Goal: Task Accomplishment & Management: Manage account settings

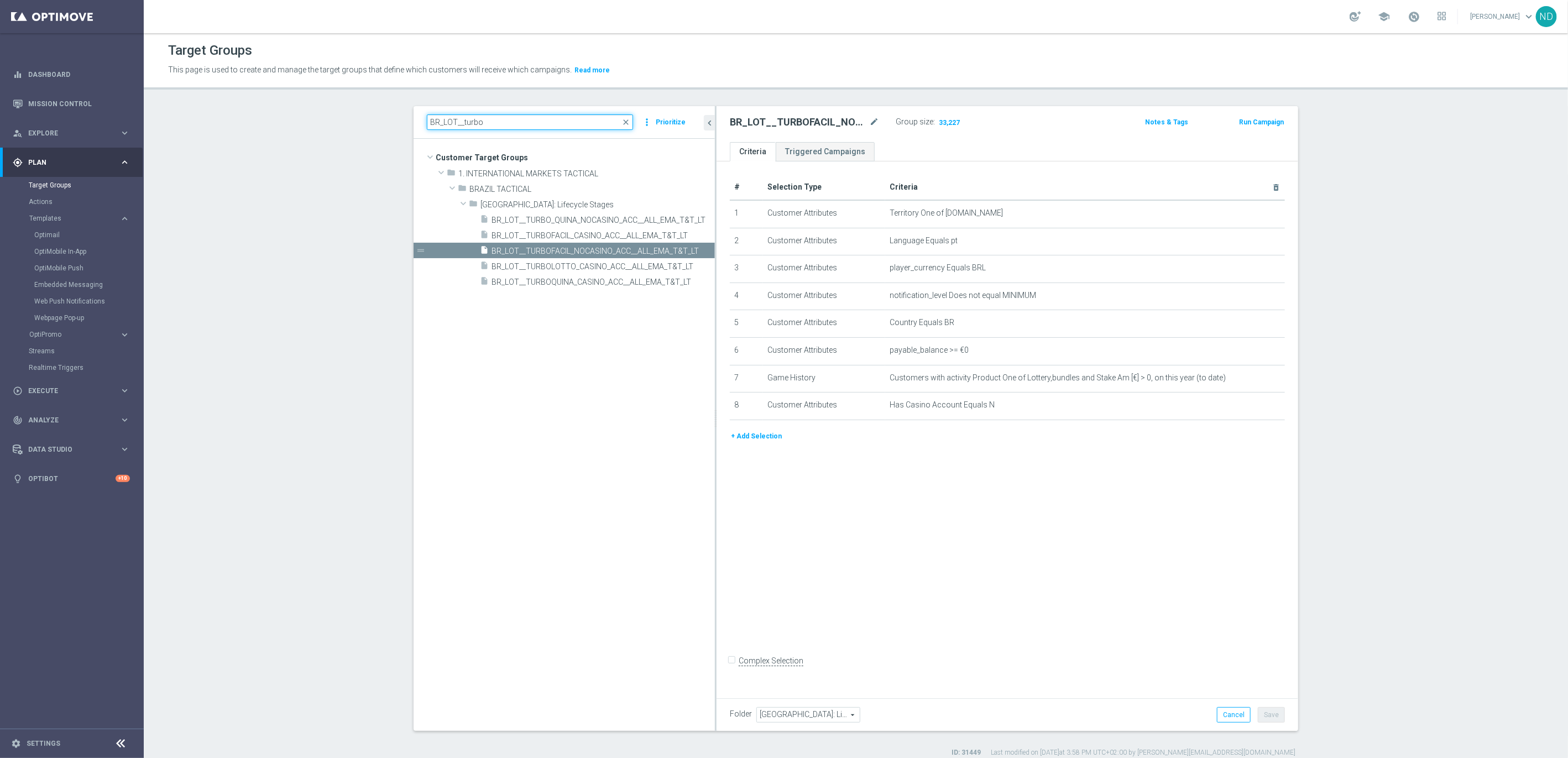
click at [484, 125] on input "BR_LOT__turbo" at bounding box center [529, 121] width 206 height 15
paste input "TURBO_SENA_NOCASINO_ACC_ALL_EMA_T&T_LT"
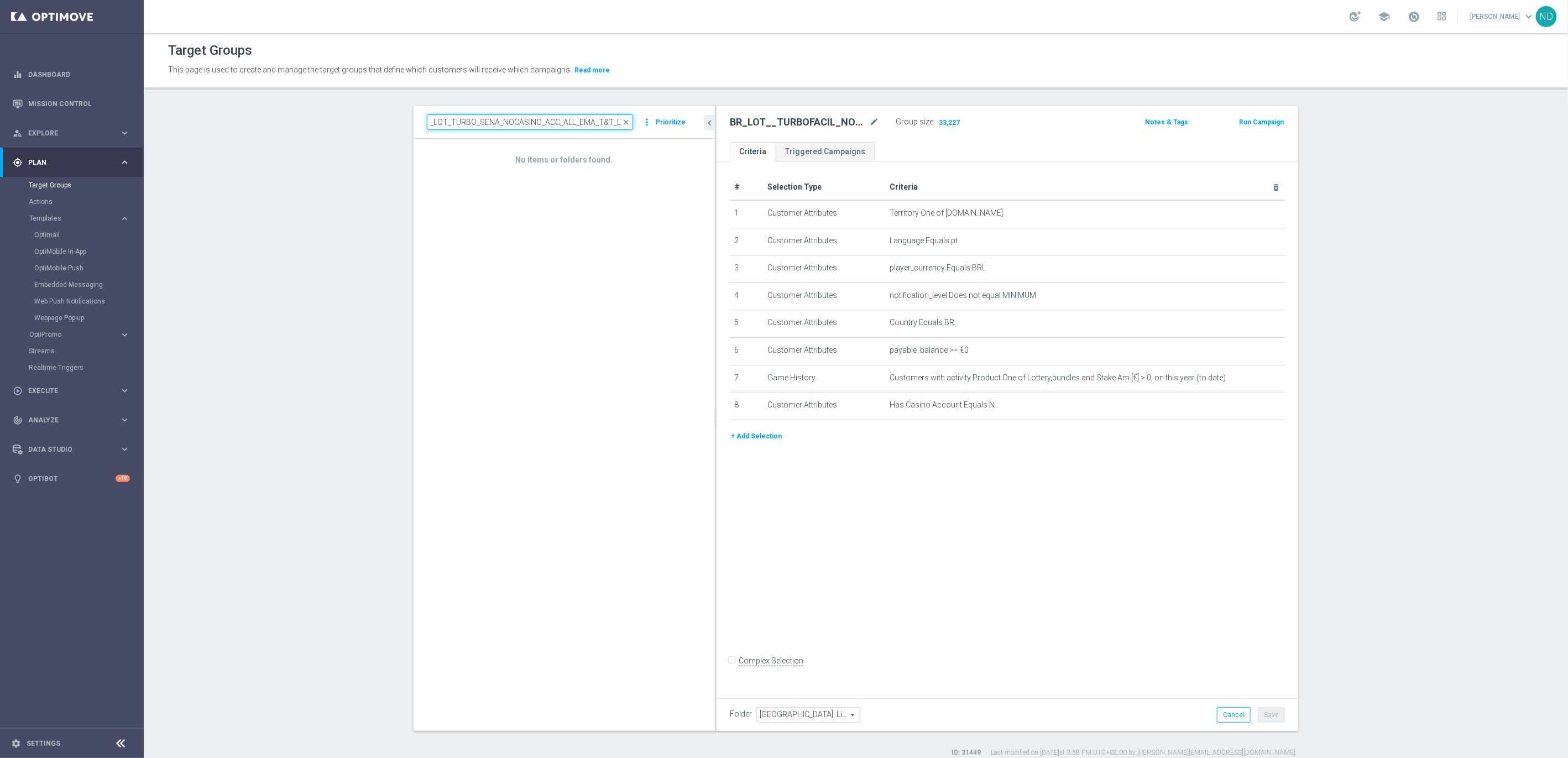
click at [508, 121] on input "BR_LOT_TURBO_SENA_NOCASINO_ACC_ALL_EMA_T&T_LT" at bounding box center [529, 121] width 206 height 15
drag, startPoint x: 445, startPoint y: 123, endPoint x: 708, endPoint y: 143, distance: 263.8
click at [708, 143] on as-split "BR_LOT_TURBO_SENA_NOCASINO_ACC_ALL_EMA_T&T_LT close more_vert Prioritize No ite…" at bounding box center [855, 418] width 884 height 625
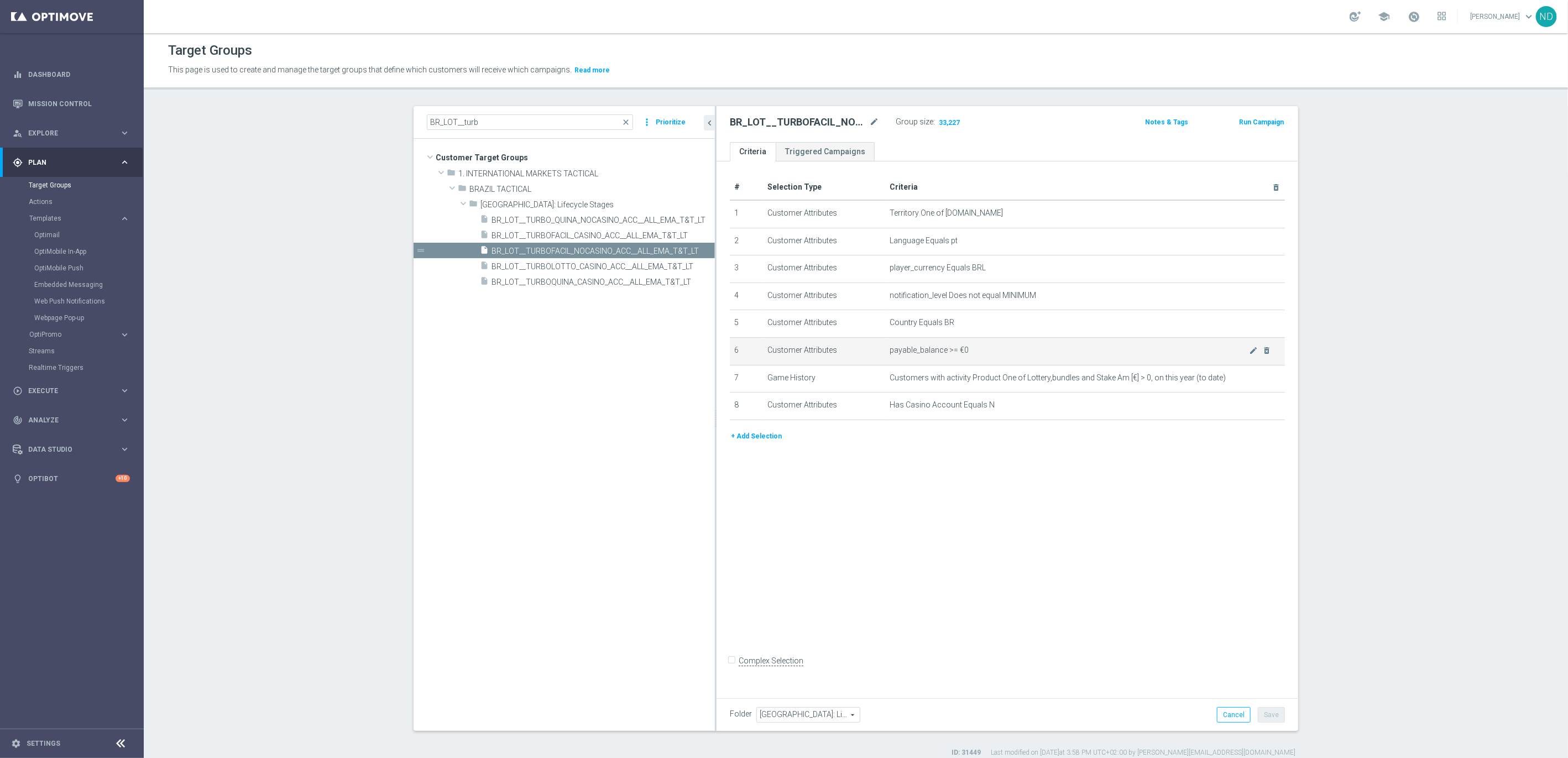
drag, startPoint x: 709, startPoint y: 344, endPoint x: 802, endPoint y: 345, distance: 93.0
click at [802, 345] on div "# Selection Type Criteria delete_forever 1 Customer Attributes Territory One of…" at bounding box center [1007, 426] width 582 height 531
click at [512, 117] on input "BR_LOT__turb" at bounding box center [529, 121] width 206 height 15
click at [522, 122] on input "BR_LOT__turb" at bounding box center [529, 121] width 206 height 15
type input "BR_LOT__tur"
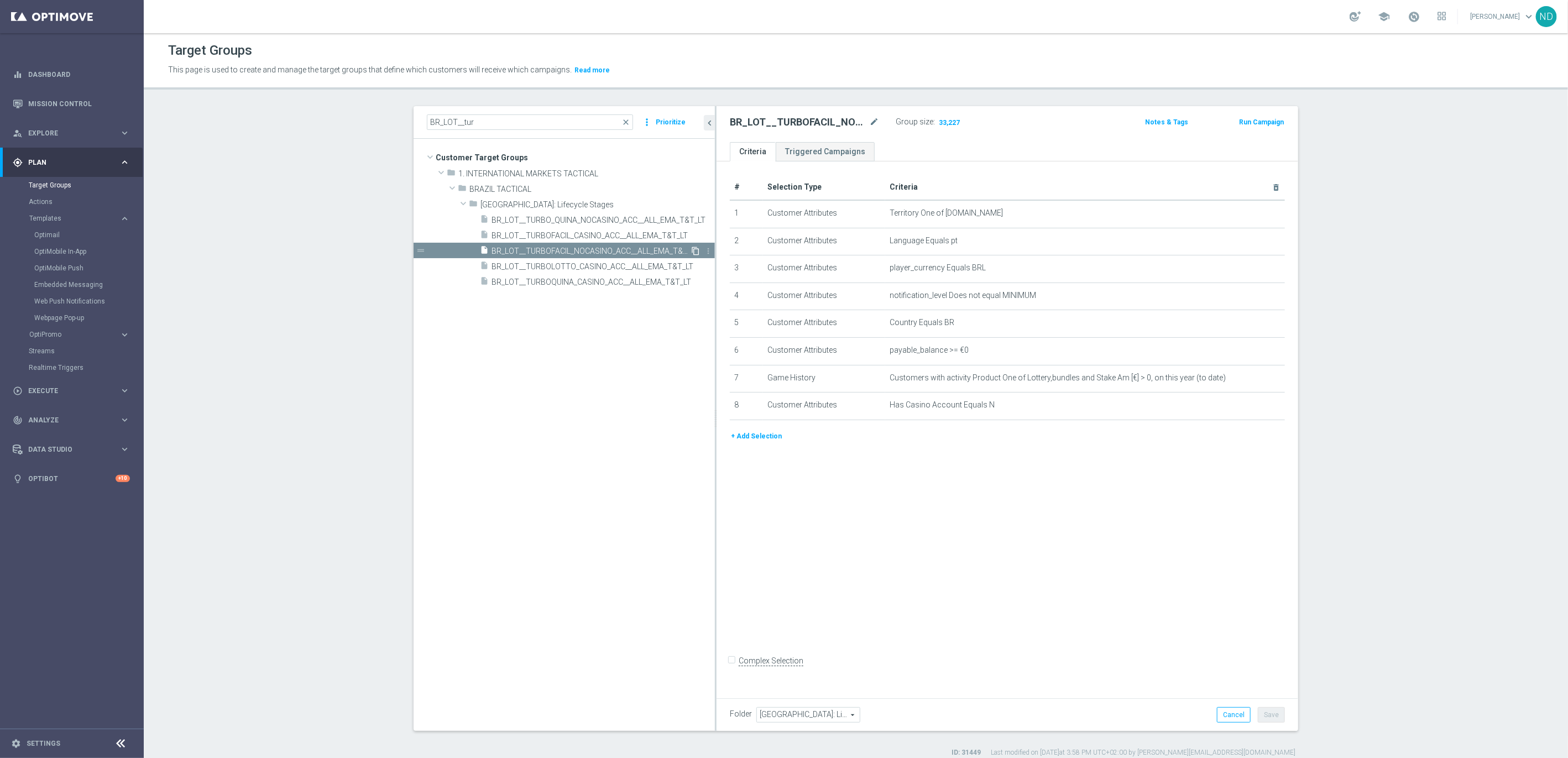
click at [691, 250] on icon "content_copy" at bounding box center [695, 251] width 9 height 9
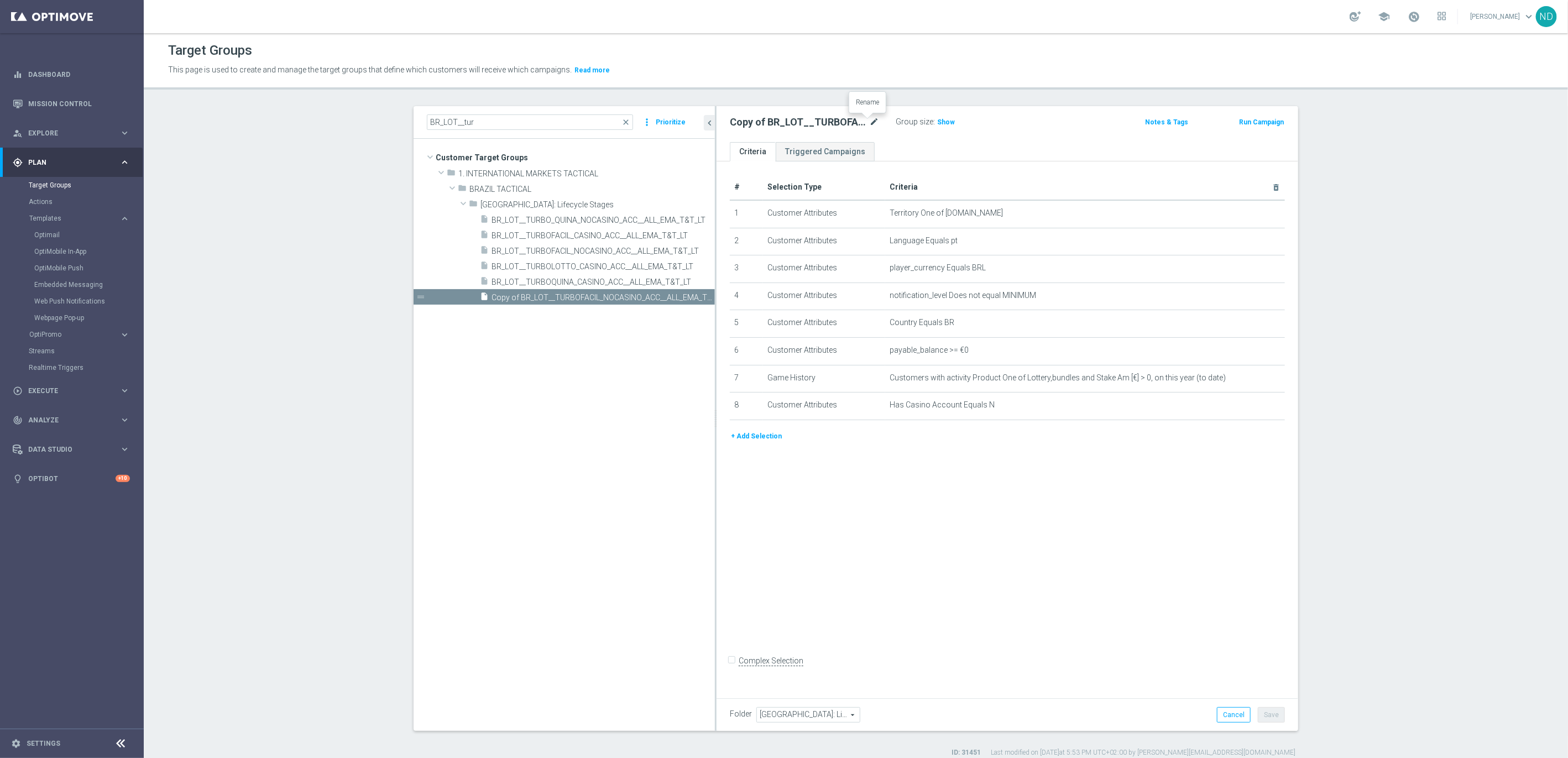
click at [869, 116] on icon "mode_edit" at bounding box center [874, 122] width 10 height 14
click at [749, 123] on input "Copy of BR_LOT__TURBOFACIL_NOCASINO_ACC__ALL_EMA_T&T_LT" at bounding box center [804, 123] width 149 height 15
drag, startPoint x: 774, startPoint y: 123, endPoint x: 658, endPoint y: 123, distance: 116.0
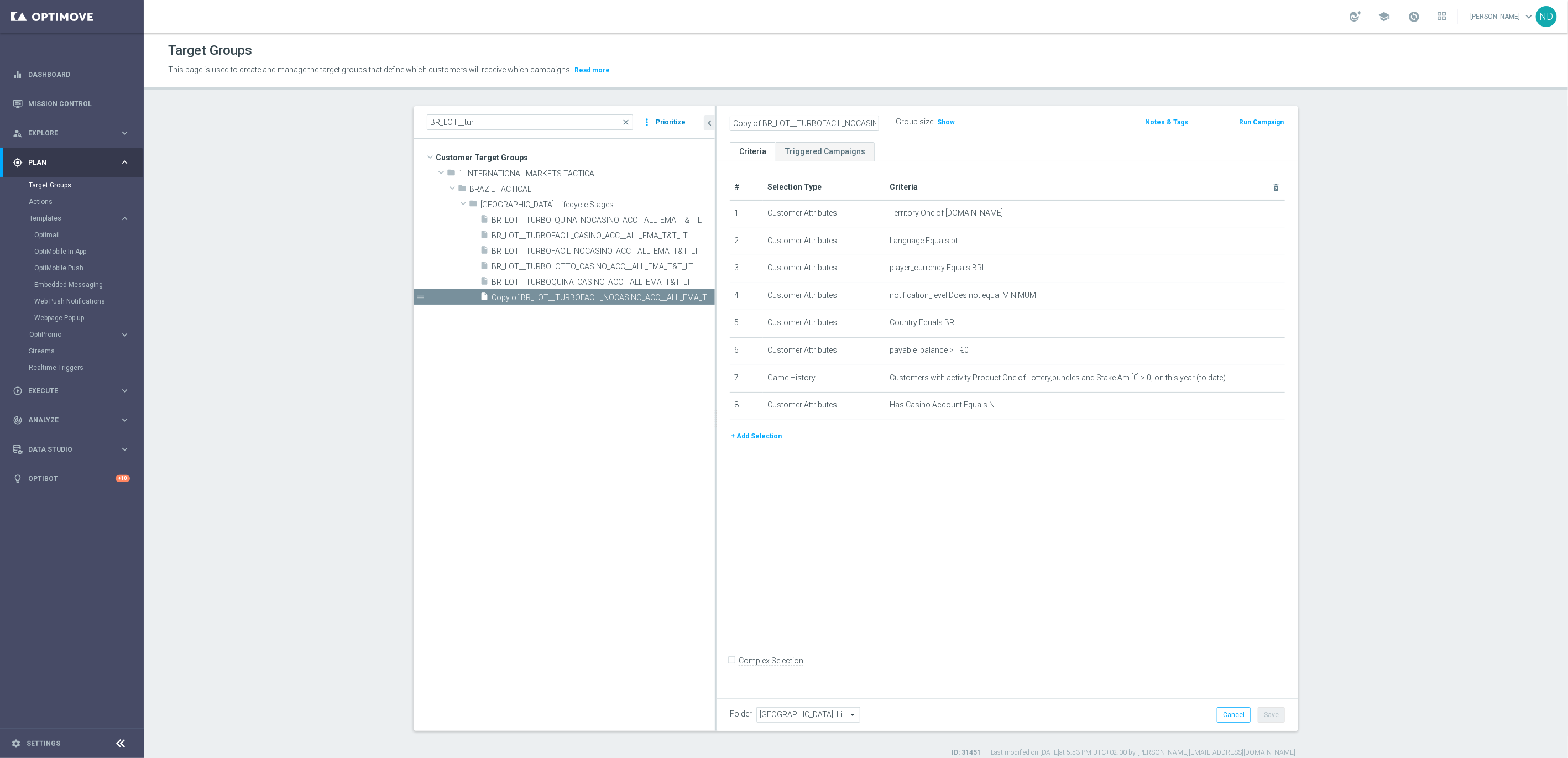
click at [658, 123] on as-split "BR_LOT__tur close more_vert Prioritize Customer Target Groups library_add creat…" at bounding box center [855, 418] width 884 height 625
click at [756, 120] on input "Copy of BR_LOT__TURBOFACIL_NOCASINO_ACC__ALL_EMA_T&T_LT" at bounding box center [804, 123] width 149 height 15
click at [804, 123] on input "BR_LOT__TURBOFACIL_NOCASINO_ACC__ALL_EMA_T&T_LT" at bounding box center [804, 123] width 149 height 15
type input "BR_LOT__TURBOSENA_NOCASINO_ACC__ALL_EMA_T&T_LT"
click at [926, 143] on ul "Criteria Triggered Campaigns" at bounding box center [1007, 152] width 582 height 19
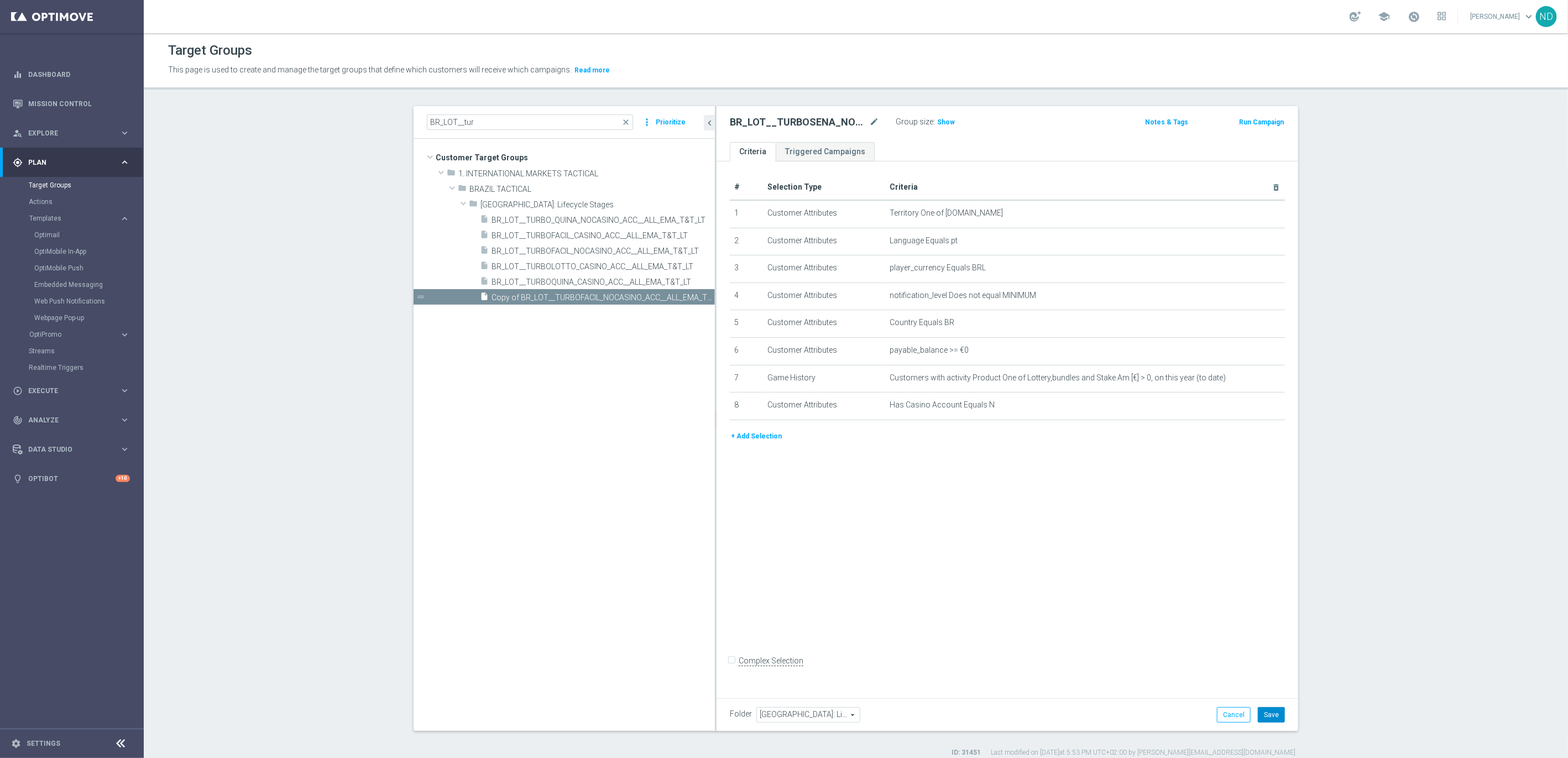
click at [1267, 707] on button "Save" at bounding box center [1272, 714] width 27 height 15
click at [535, 120] on input "BR_LOT__tur" at bounding box center [529, 121] width 206 height 15
type input "BR_LOT__turBO"
click at [869, 120] on icon "mode_edit" at bounding box center [874, 122] width 10 height 14
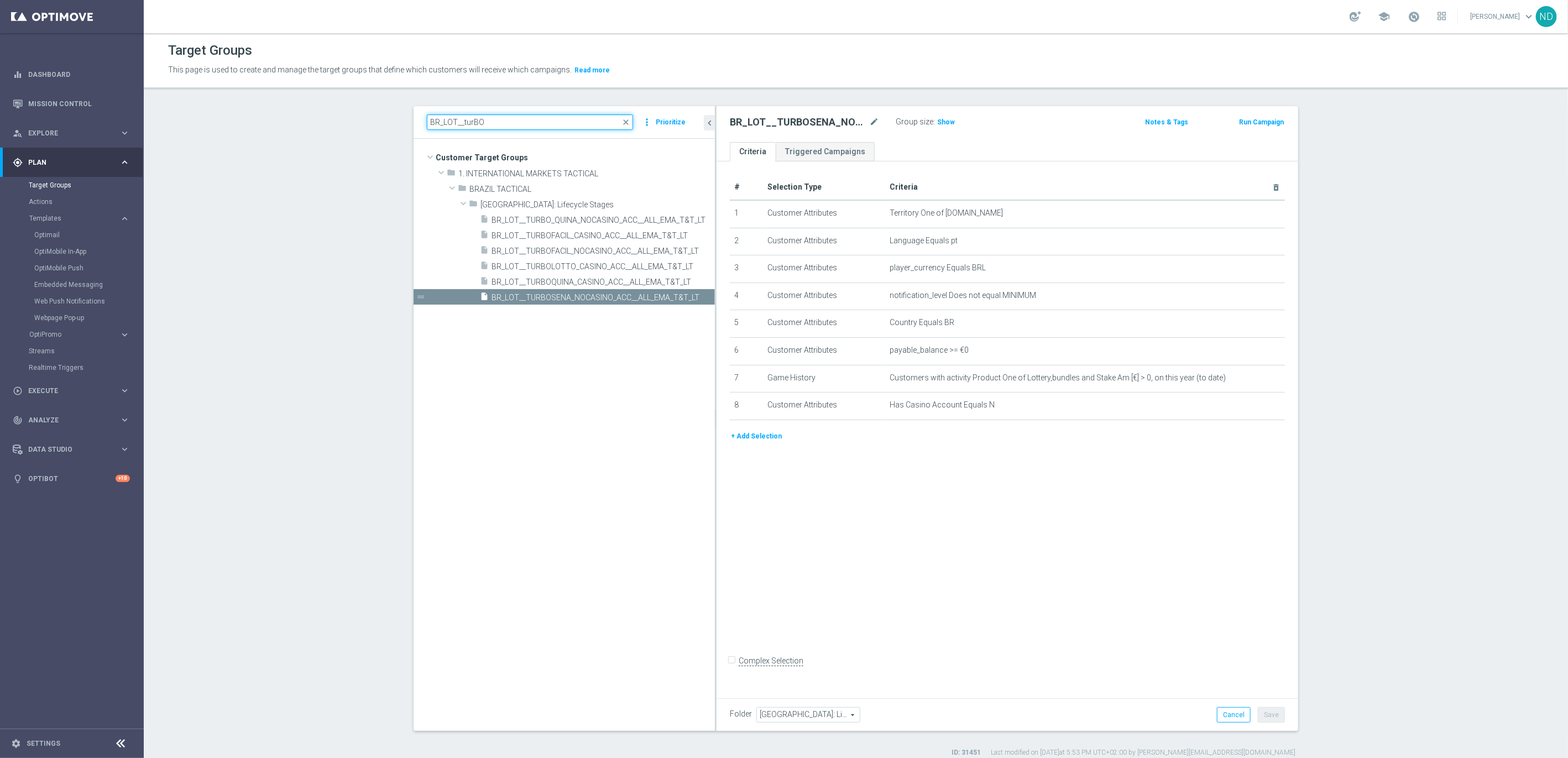
click at [492, 119] on input "BR_LOT__turBO" at bounding box center [529, 121] width 206 height 15
paste input "BR_LOT__TURBOSENA_NOCASINO_ACC__ALL_EMA_T&T_LT"
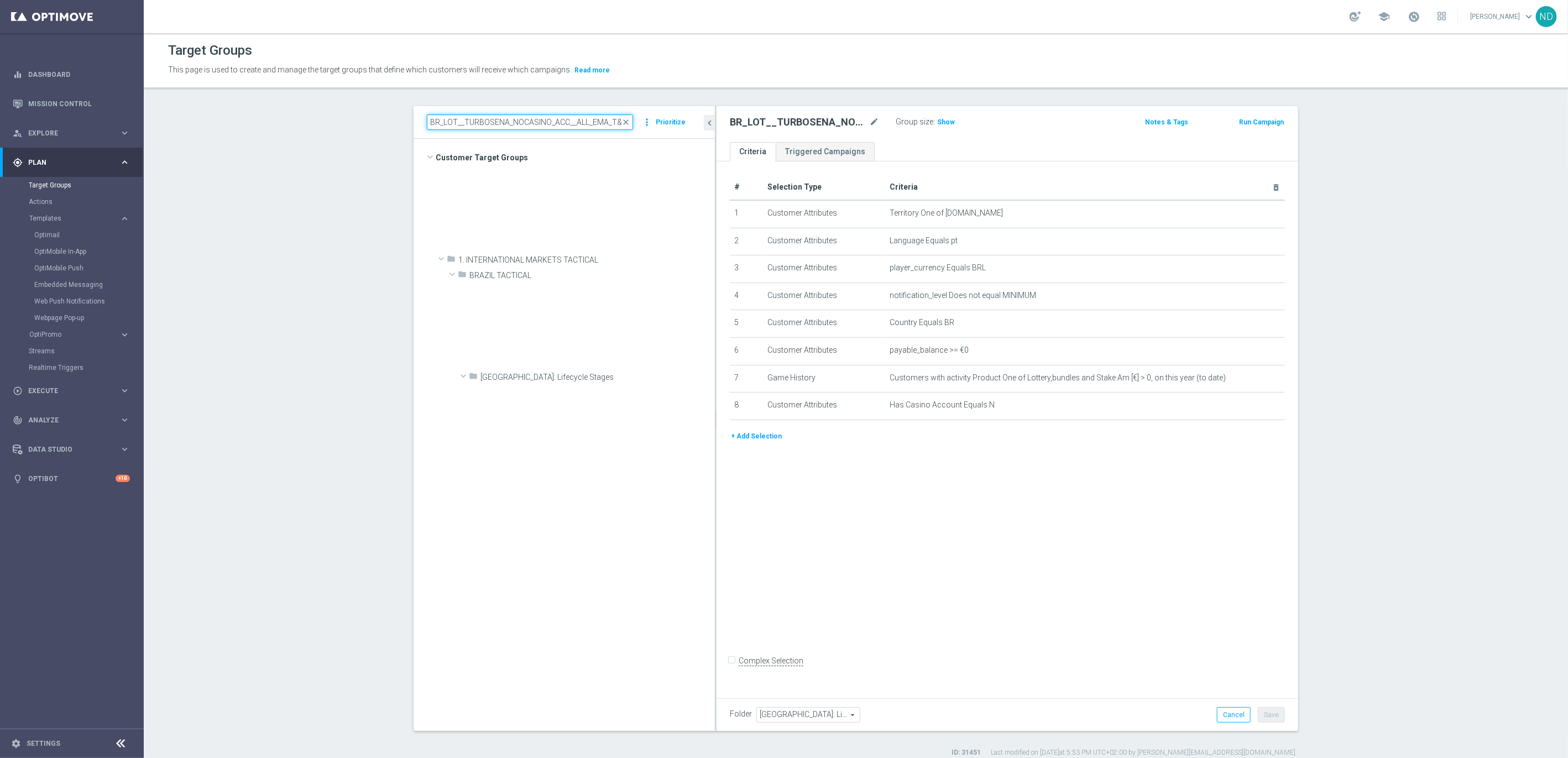
scroll to position [0, 14]
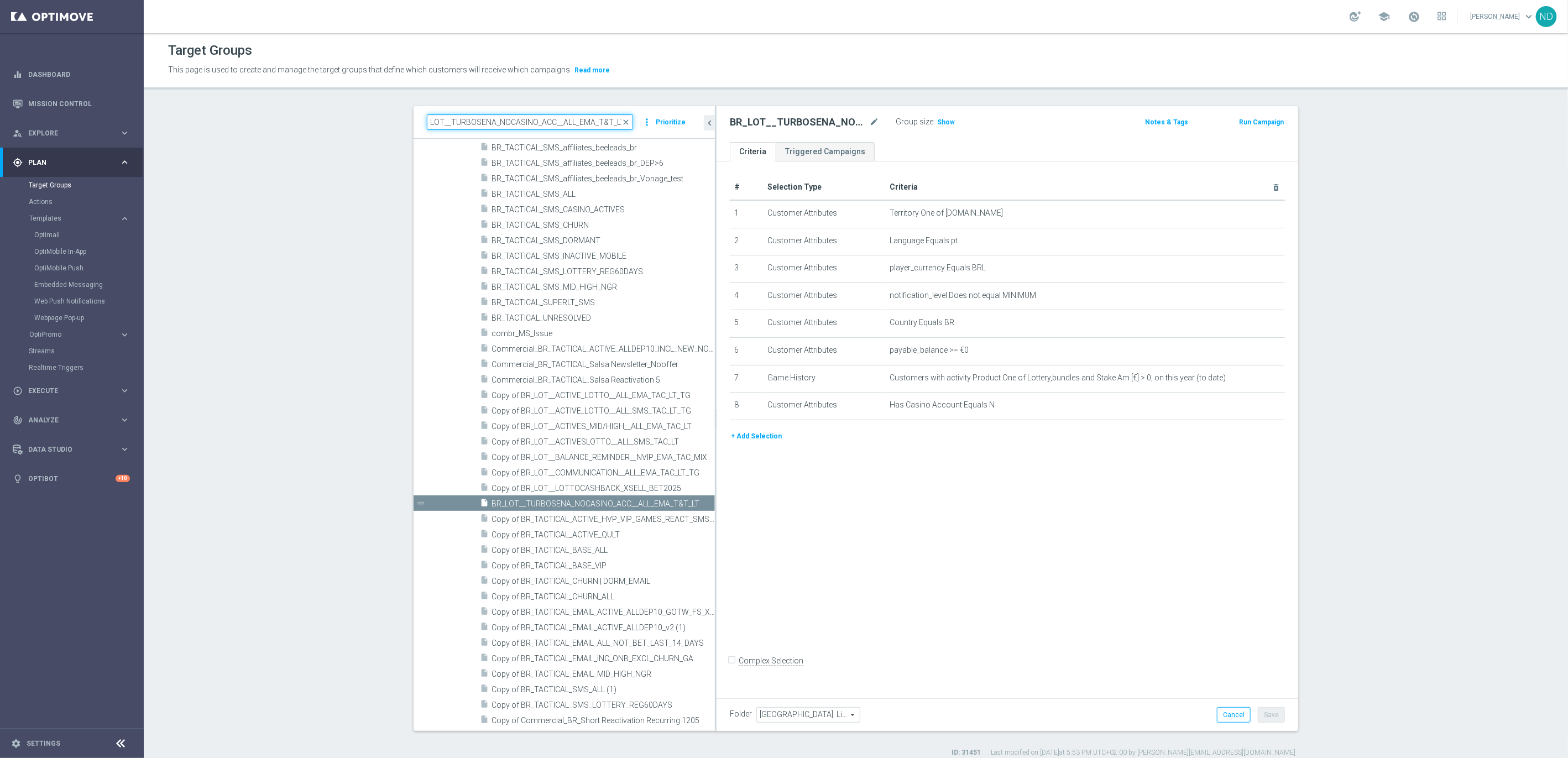
drag, startPoint x: 465, startPoint y: 123, endPoint x: 631, endPoint y: 132, distance: 166.2
click at [631, 132] on div "BR_LOT__TURBOSENA_NOCASINO_ACC__ALL_EMA_T&T_LT close more_vert Prioritize" at bounding box center [564, 122] width 301 height 33
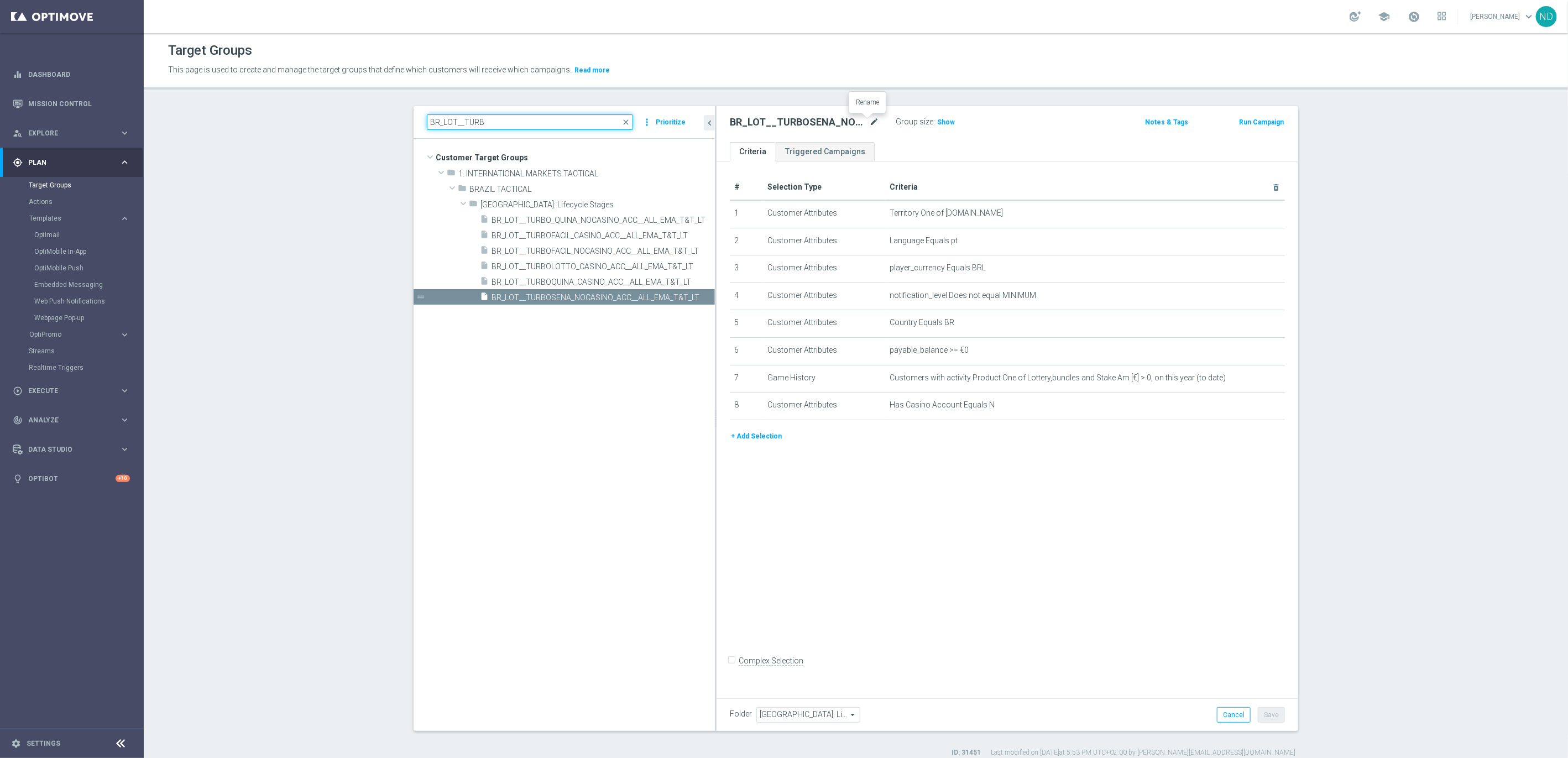
type input "BR_LOT__TURB"
click at [869, 124] on icon "mode_edit" at bounding box center [874, 122] width 10 height 14
click at [580, 253] on span "BR_LOT__TURBOFACIL_NOCASINO_ACC__ALL_EMA_T&T_LT" at bounding box center [590, 251] width 198 height 10
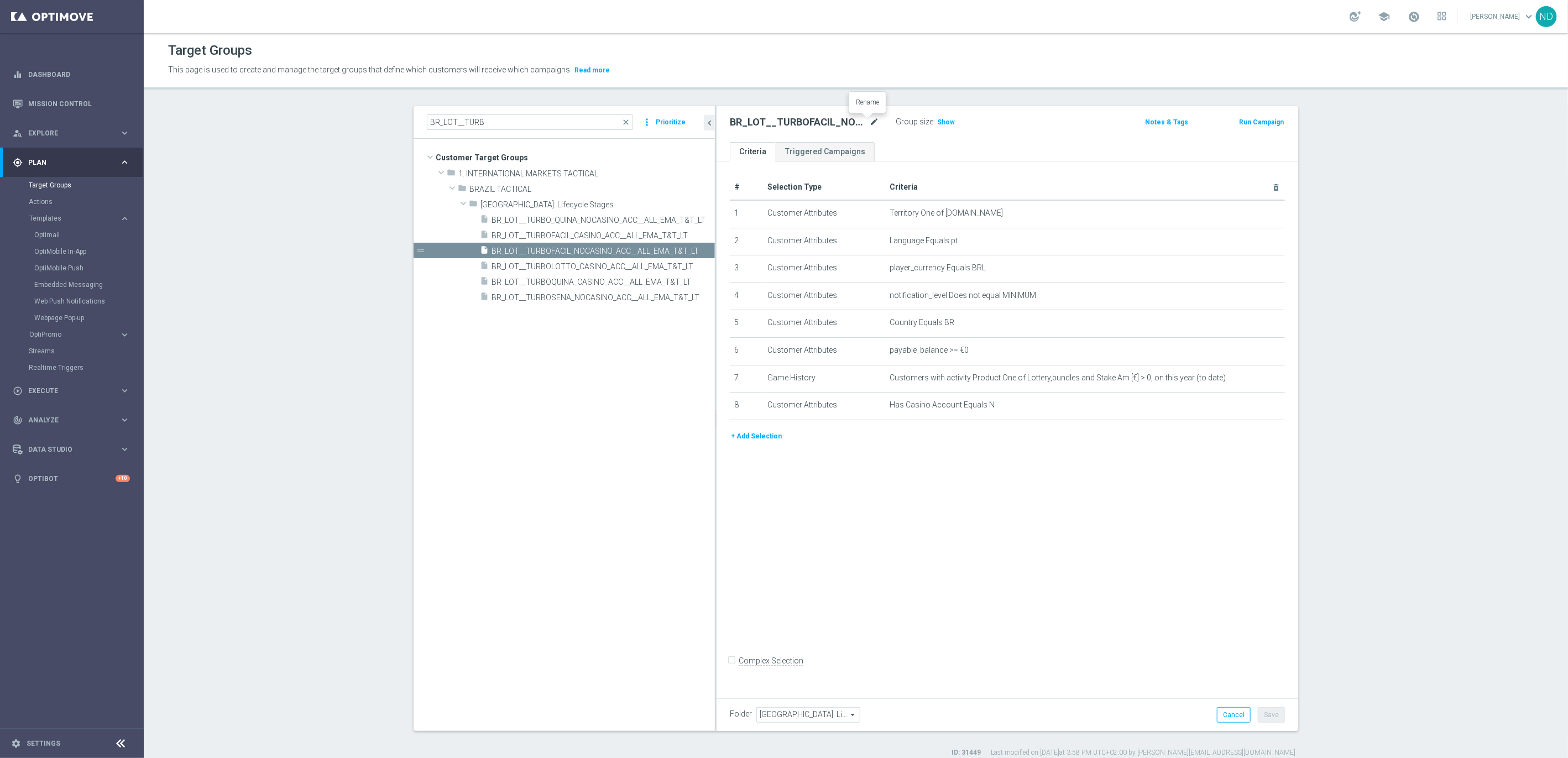
click at [870, 121] on icon "mode_edit" at bounding box center [874, 122] width 10 height 14
click at [606, 294] on span "BR_LOT__TURBOSENA_NOCASINO_ACC__ALL_EMA_T&T_LT" at bounding box center [590, 298] width 198 height 10
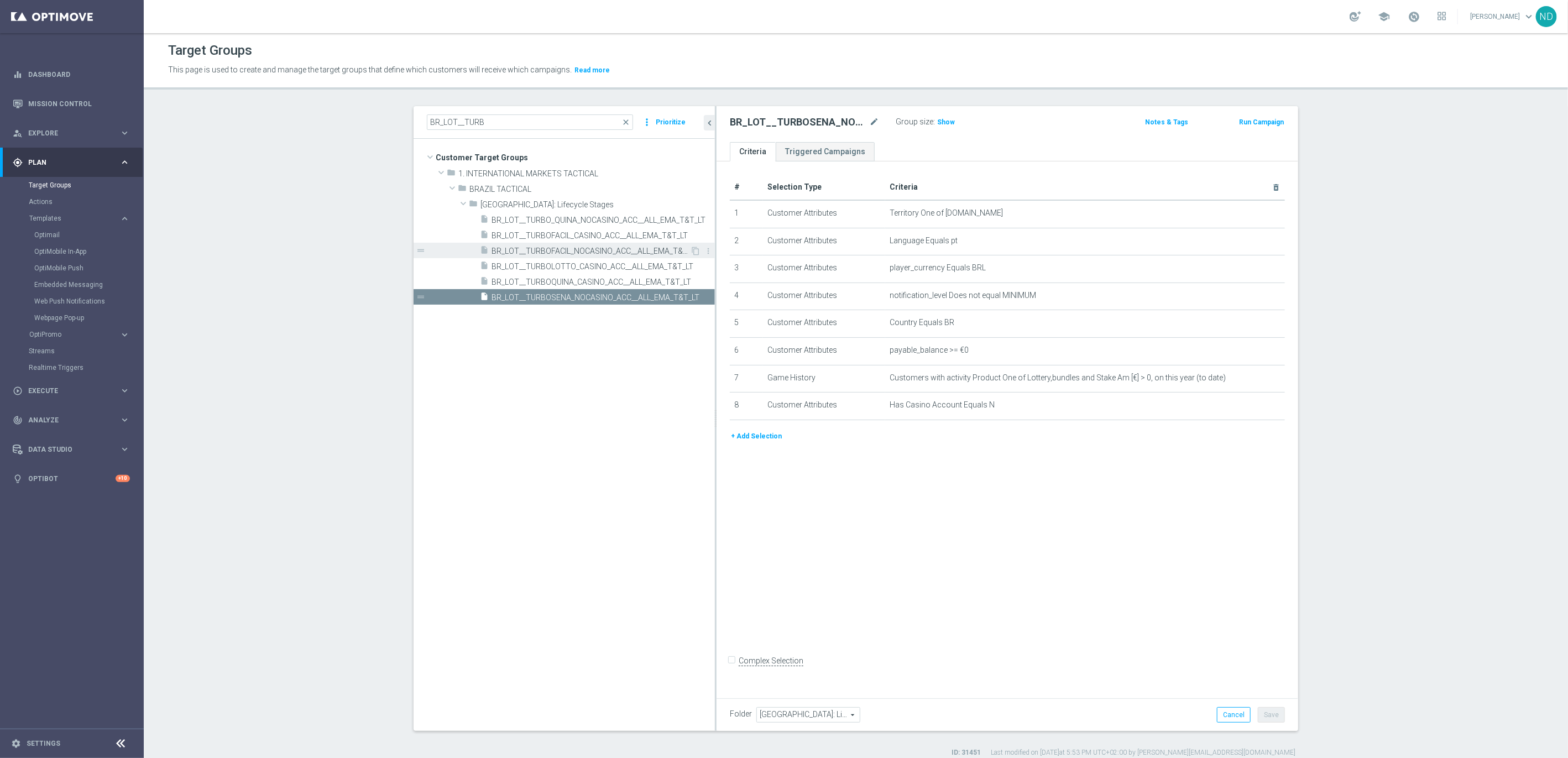
click at [588, 251] on span "BR_LOT__TURBOFACIL_NOCASINO_ACC__ALL_EMA_T&T_LT" at bounding box center [590, 251] width 198 height 10
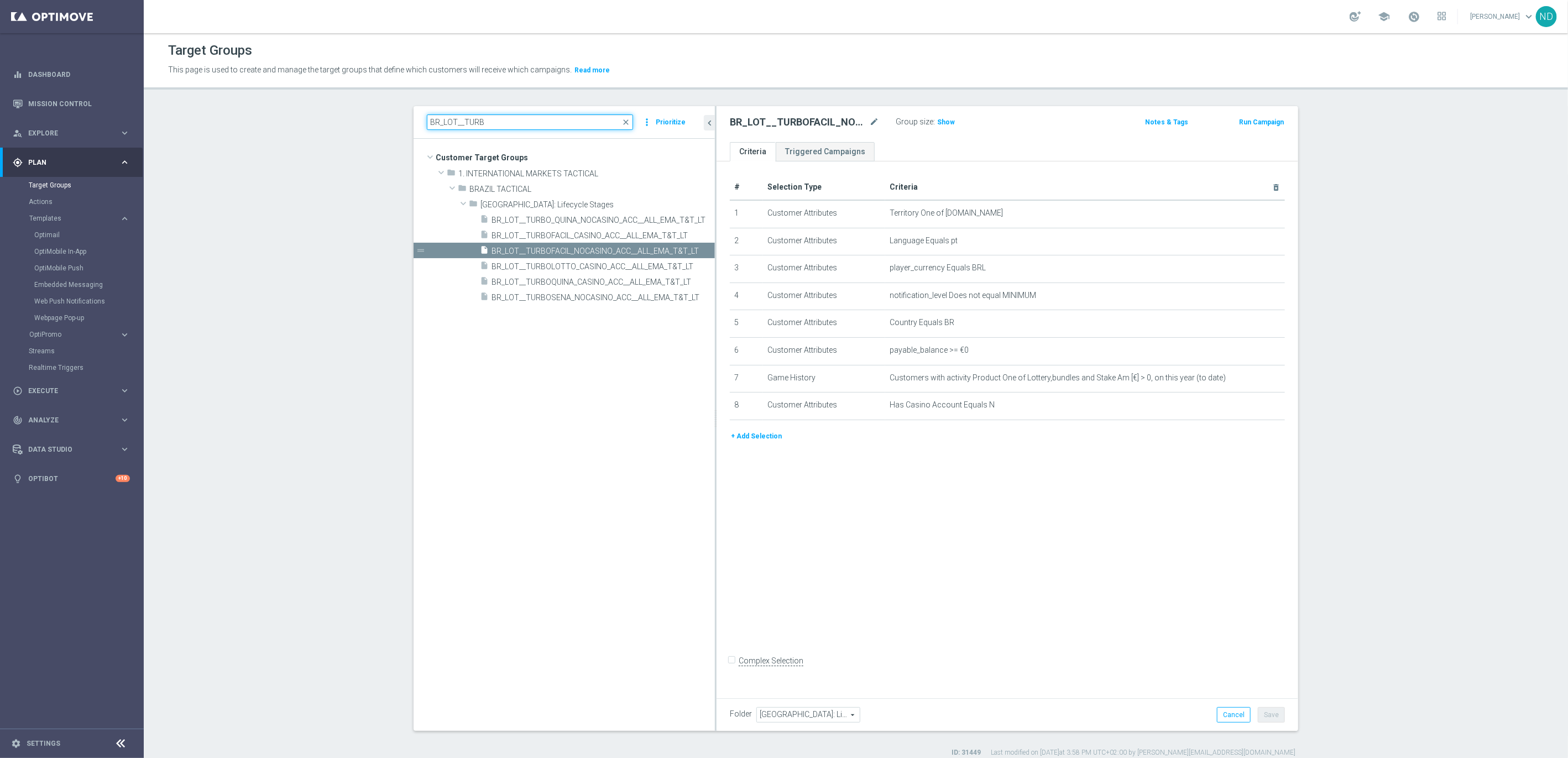
click at [452, 122] on input "BR_LOT__TURB" at bounding box center [529, 121] width 206 height 15
